Goal: Check status: Check status

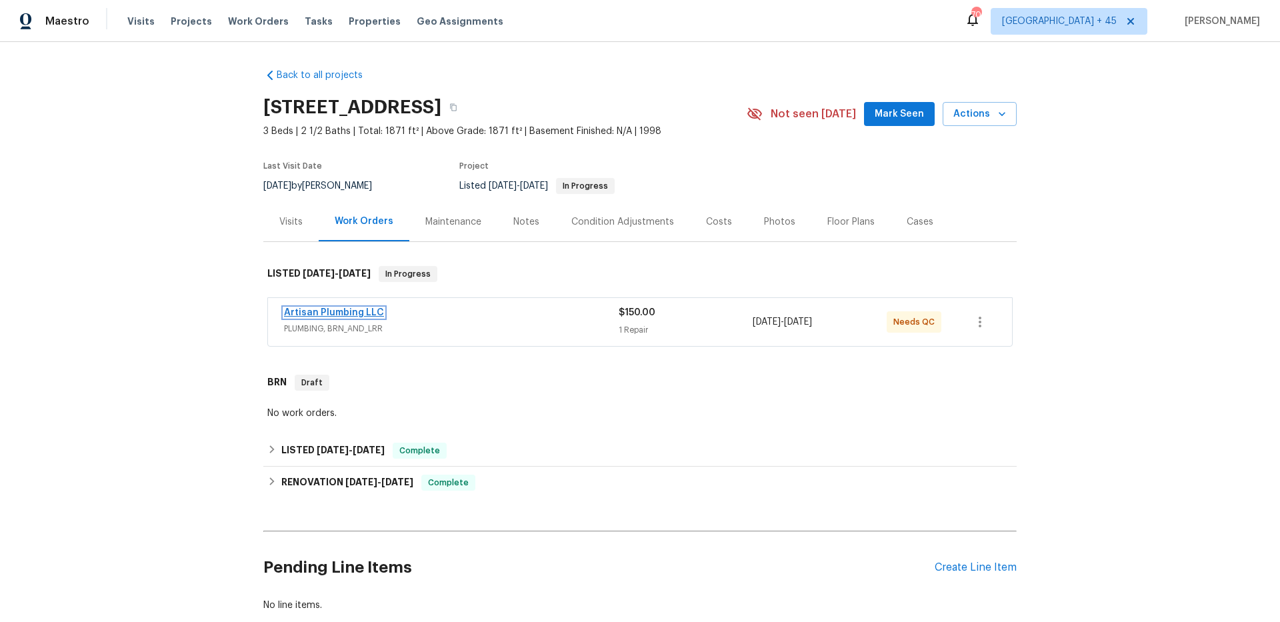
click at [306, 316] on link "Artisan Plumbing LLC" at bounding box center [334, 312] width 100 height 9
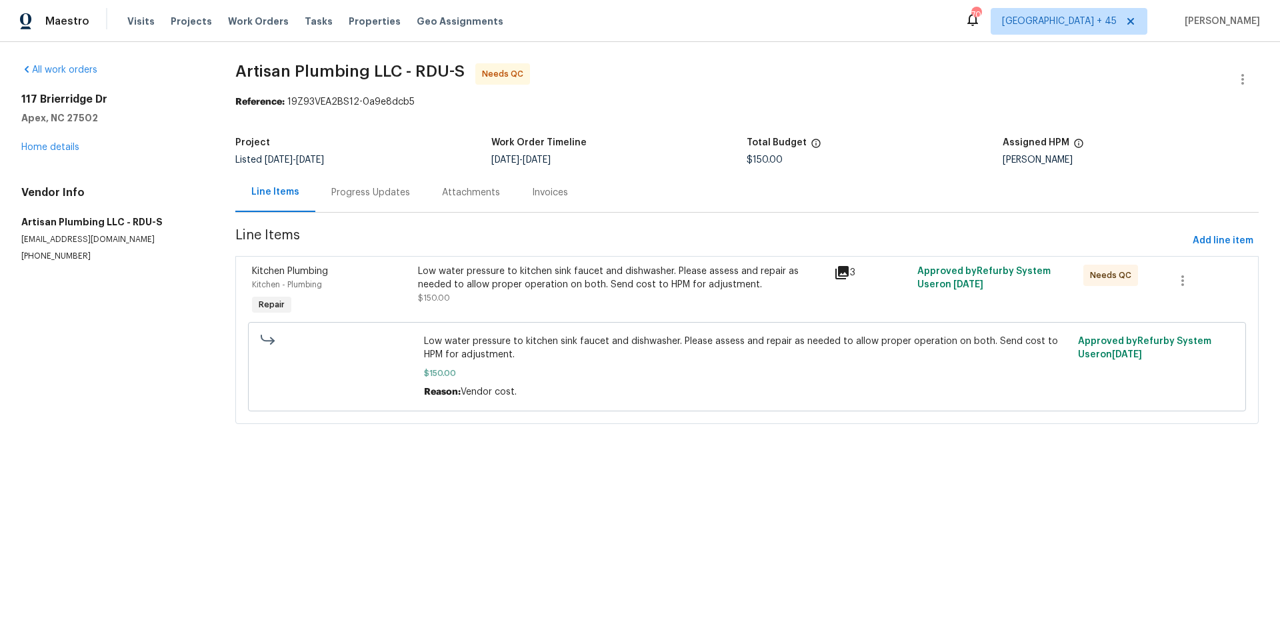
click at [375, 193] on div "Progress Updates" at bounding box center [370, 192] width 79 height 13
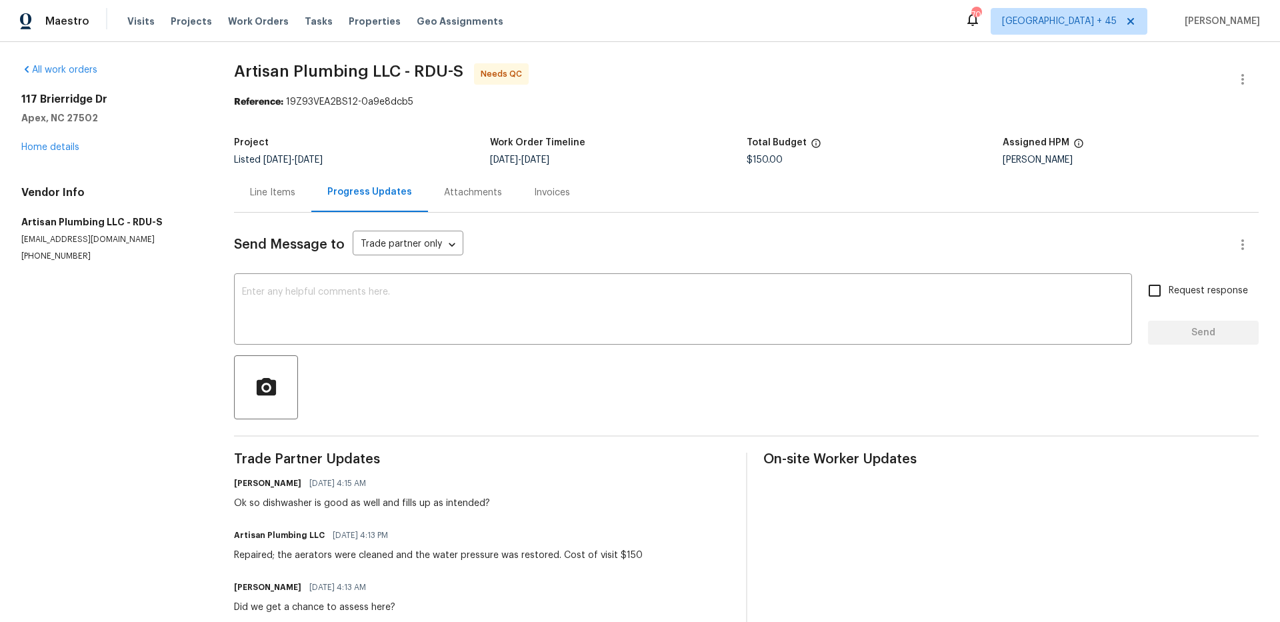
scroll to position [95, 0]
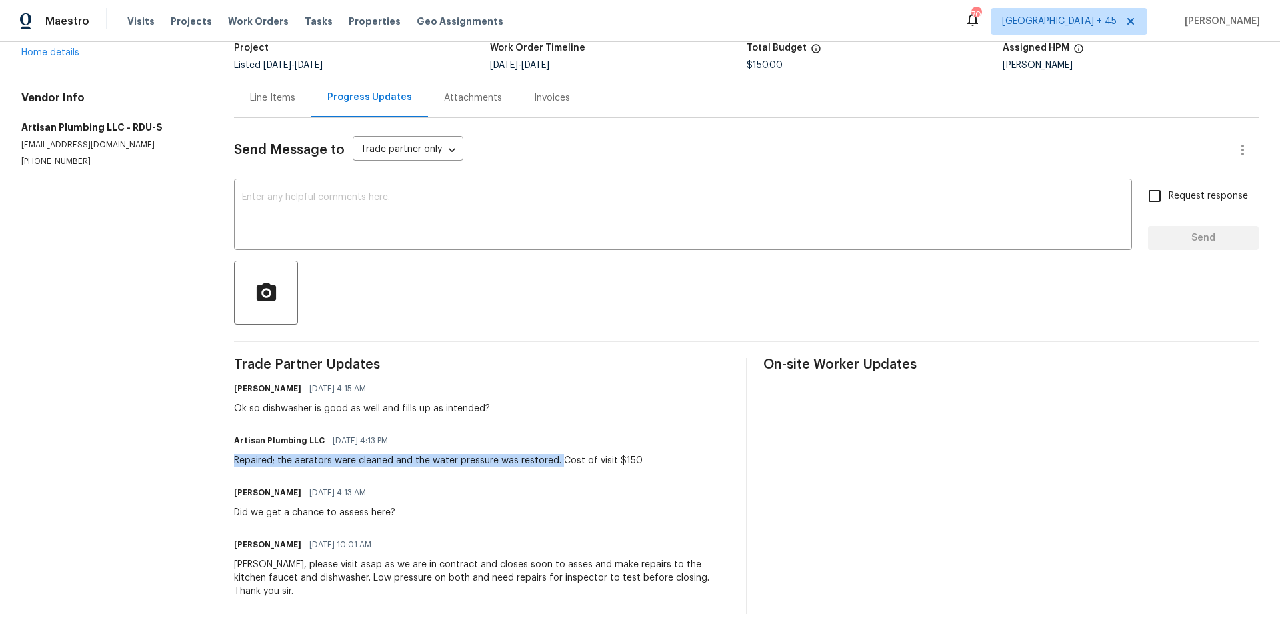
drag, startPoint x: 244, startPoint y: 461, endPoint x: 567, endPoint y: 460, distance: 323.3
click at [567, 460] on div "Repaired; the aerators were cleaned and the water pressure was restored. Cost o…" at bounding box center [438, 460] width 409 height 13
copy div "Repaired; the aerators were cleaned and the water pressure was restored."
click at [295, 101] on div "Line Items" at bounding box center [272, 97] width 45 height 13
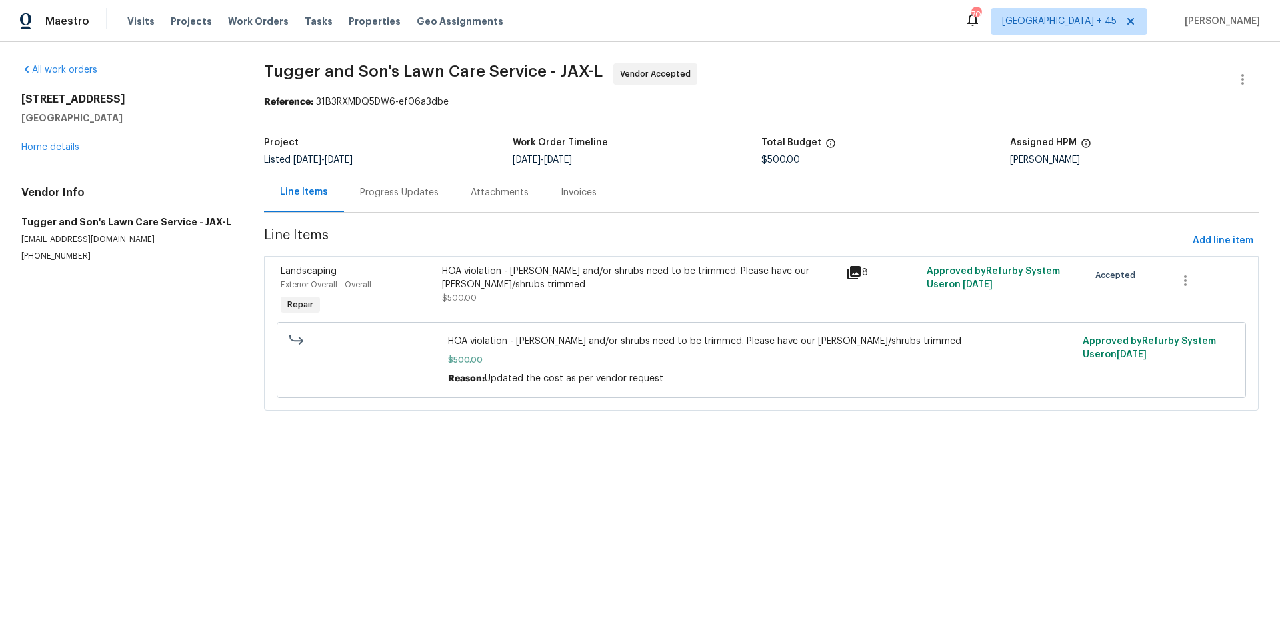
click at [437, 187] on div "Progress Updates" at bounding box center [399, 192] width 111 height 39
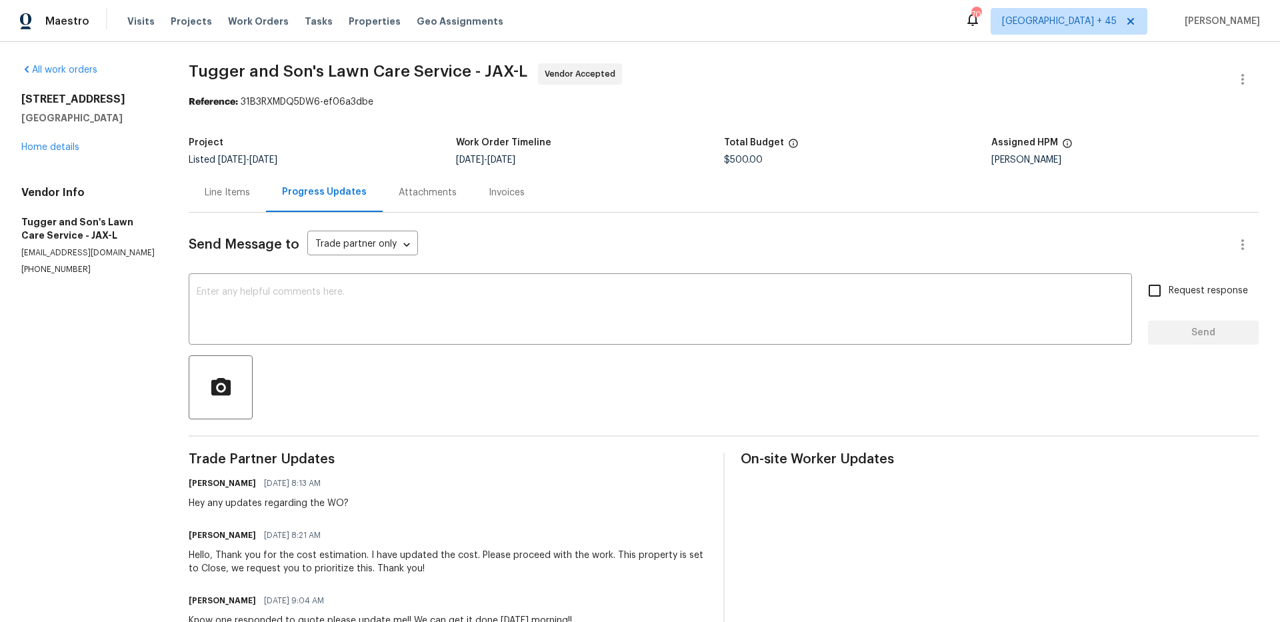
scroll to position [225, 0]
